Goal: Task Accomplishment & Management: Complete application form

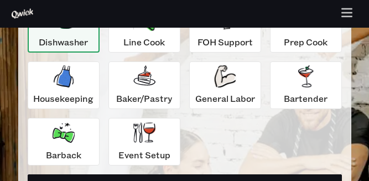
scroll to position [158, 0]
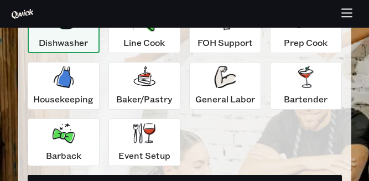
click at [61, 84] on icon "button" at bounding box center [64, 77] width 20 height 22
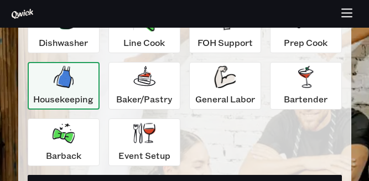
click at [161, 142] on div "Event Setup" at bounding box center [144, 142] width 52 height 40
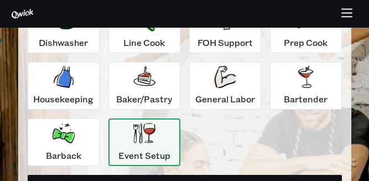
click at [234, 91] on div "General Labor" at bounding box center [225, 86] width 60 height 40
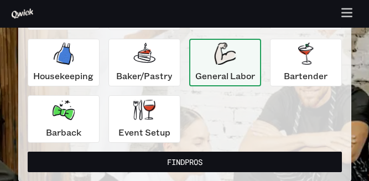
scroll to position [181, 0]
click at [161, 119] on div "Event Setup" at bounding box center [144, 119] width 52 height 40
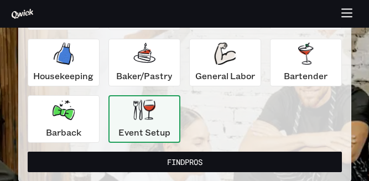
click at [235, 60] on icon "button" at bounding box center [225, 54] width 22 height 22
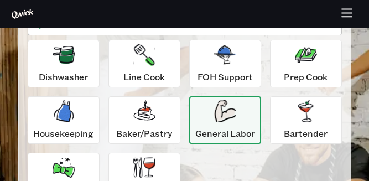
scroll to position [123, 0]
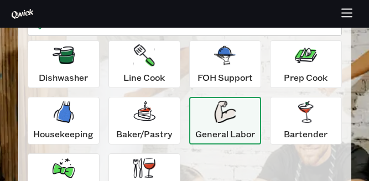
click at [81, 69] on div "Dishwasher" at bounding box center [63, 64] width 49 height 40
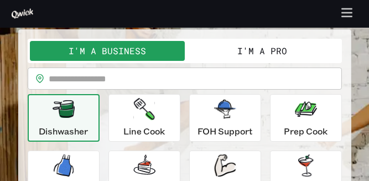
click at [195, 77] on input "text" at bounding box center [195, 79] width 293 height 22
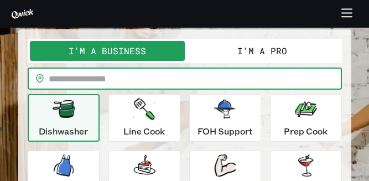
scroll to position [69, 0]
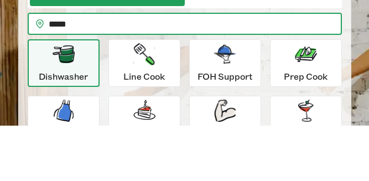
type input "*****"
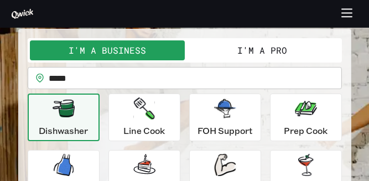
scroll to position [69, 0]
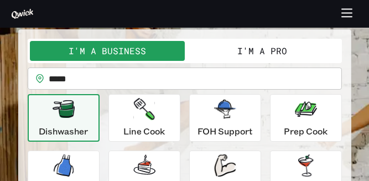
click at [271, 50] on button "I'm a Pro" at bounding box center [262, 51] width 155 height 20
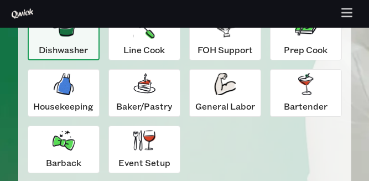
scroll to position [145, 0]
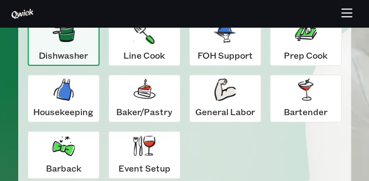
click at [225, 92] on icon "button" at bounding box center [225, 90] width 22 height 22
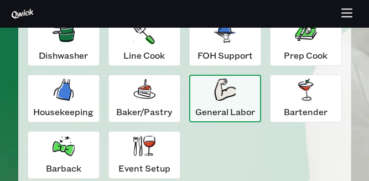
click at [76, 48] on div "Dishwasher" at bounding box center [63, 42] width 49 height 40
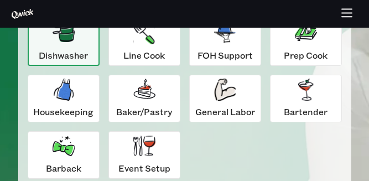
click at [247, 51] on p "FOH Support" at bounding box center [225, 55] width 55 height 13
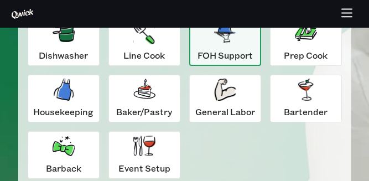
click at [81, 51] on p "Dishwasher" at bounding box center [63, 55] width 49 height 13
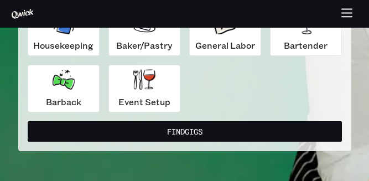
scroll to position [212, 0]
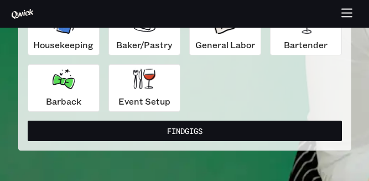
click at [198, 131] on button "Find Gigs" at bounding box center [185, 131] width 314 height 20
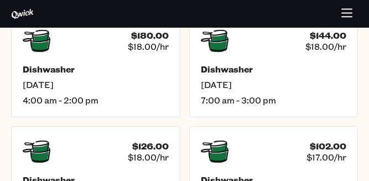
scroll to position [237, 0]
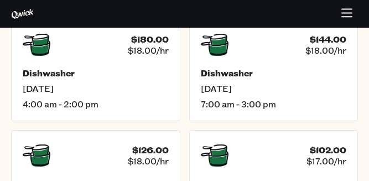
click at [322, 91] on span "[DATE]" at bounding box center [274, 88] width 146 height 11
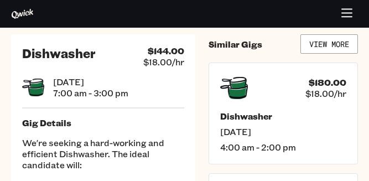
scroll to position [14, 0]
